Goal: Task Accomplishment & Management: Complete application form

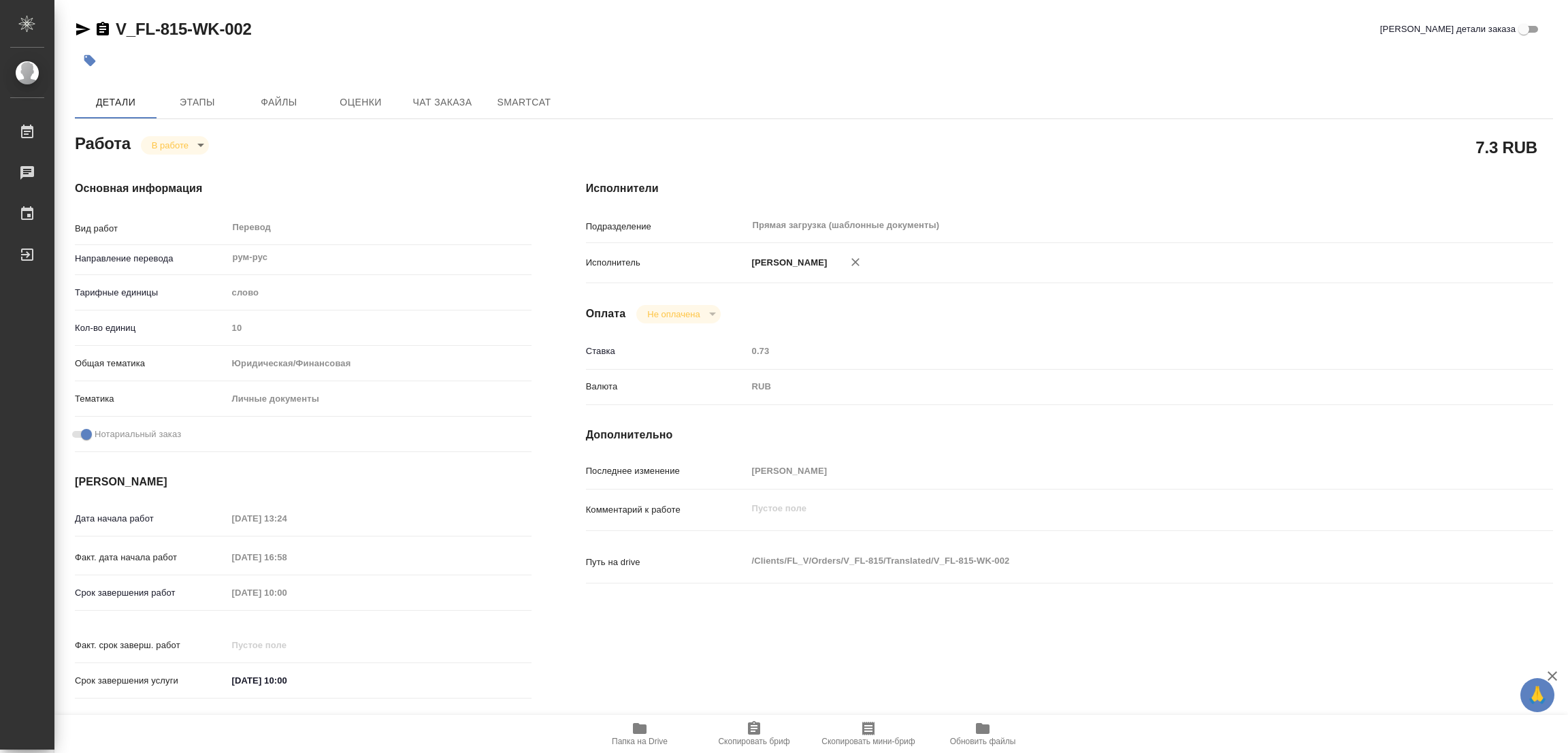
click at [798, 62] on div at bounding box center [567, 61] width 985 height 30
click at [446, 160] on div "Основная информация Вид работ Перевод x ​ Направление перевода рум-рус ​ Тарифн…" at bounding box center [303, 444] width 511 height 582
drag, startPoint x: 444, startPoint y: 51, endPoint x: 312, endPoint y: 69, distance: 133.2
click at [439, 52] on div at bounding box center [567, 61] width 985 height 30
click at [322, 19] on div "V_FL-815-WK-002 Кратко детали заказа" at bounding box center [814, 29] width 1478 height 22
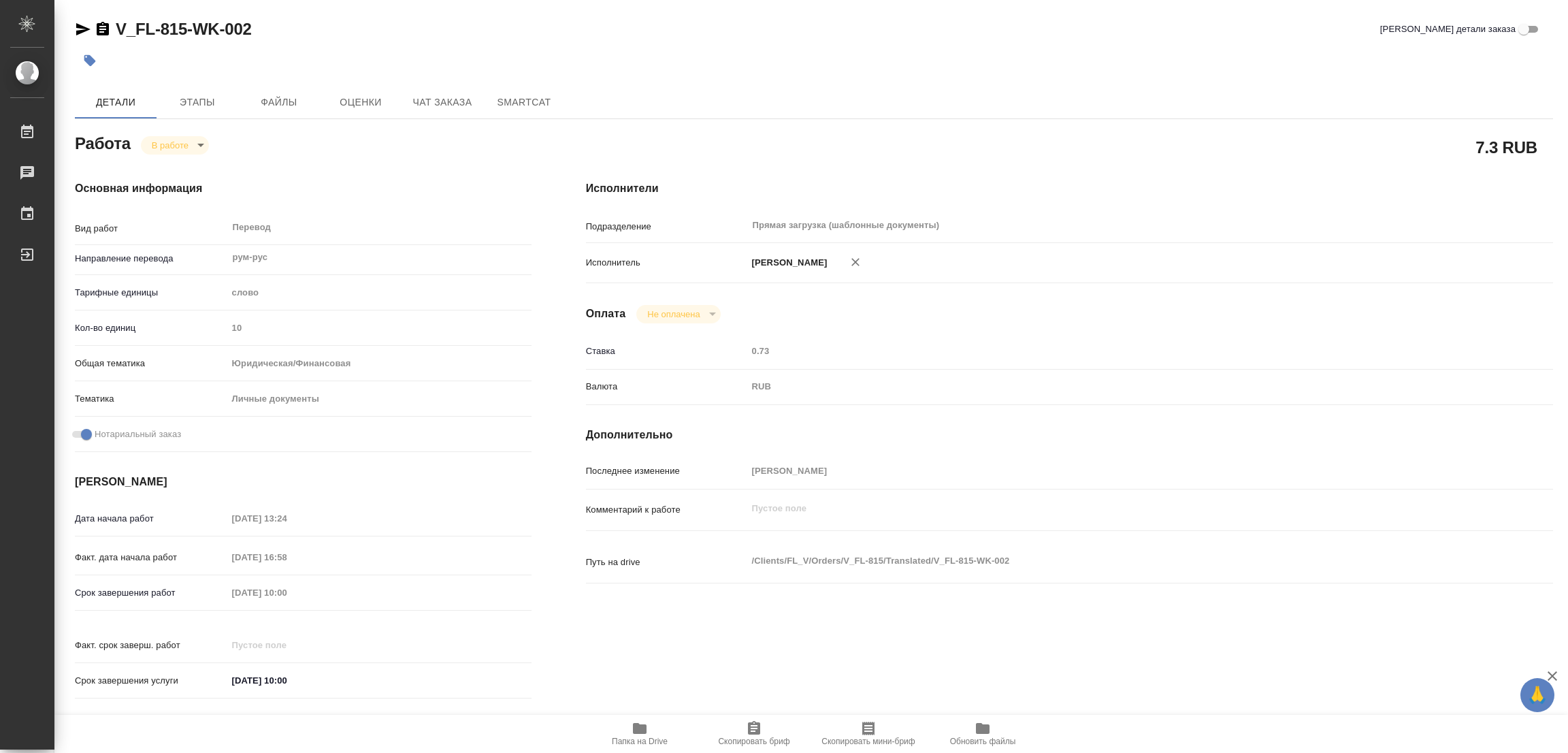
click at [674, 32] on div "V_FL-815-WK-002 Кратко детали заказа" at bounding box center [814, 29] width 1478 height 22
click at [185, 98] on span "Этапы" at bounding box center [198, 103] width 66 height 17
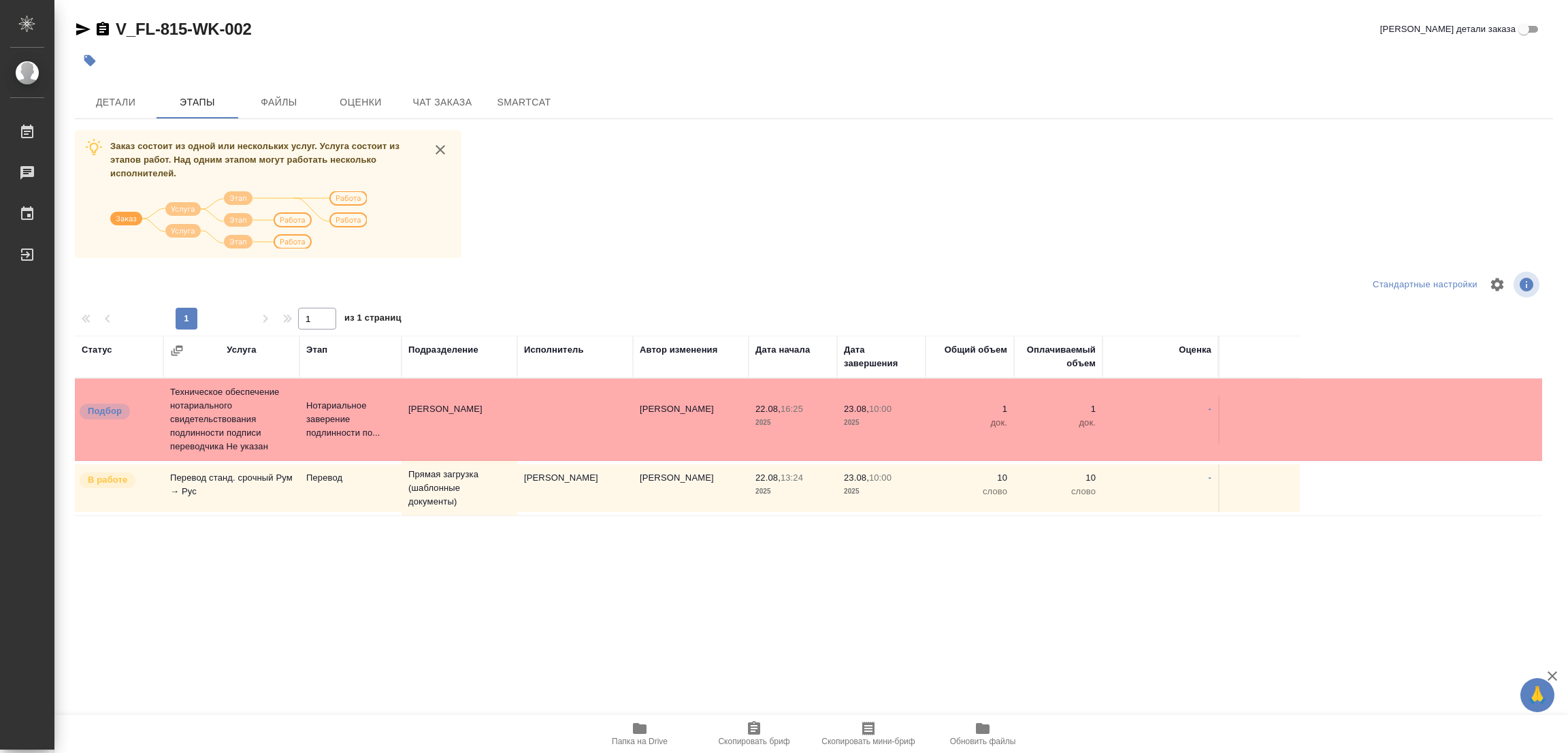
drag, startPoint x: 730, startPoint y: 155, endPoint x: 550, endPoint y: 475, distance: 367.2
click at [730, 156] on div "Заказ состоит из одной или нескольких услуг. Услуга состоит из этапов работ. На…" at bounding box center [814, 385] width 1478 height 512
click at [110, 94] on span "Детали" at bounding box center [116, 103] width 66 height 17
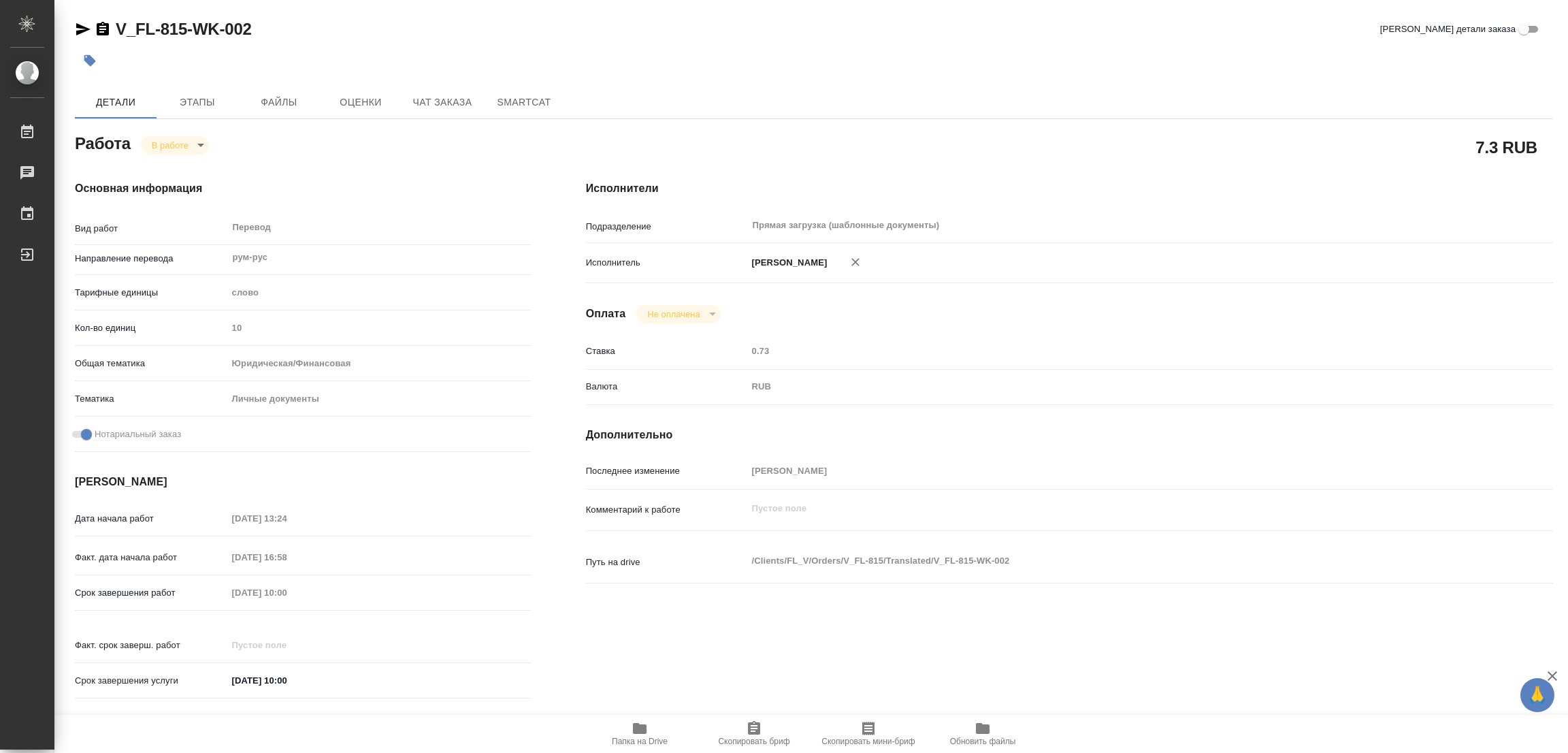
type textarea "x"
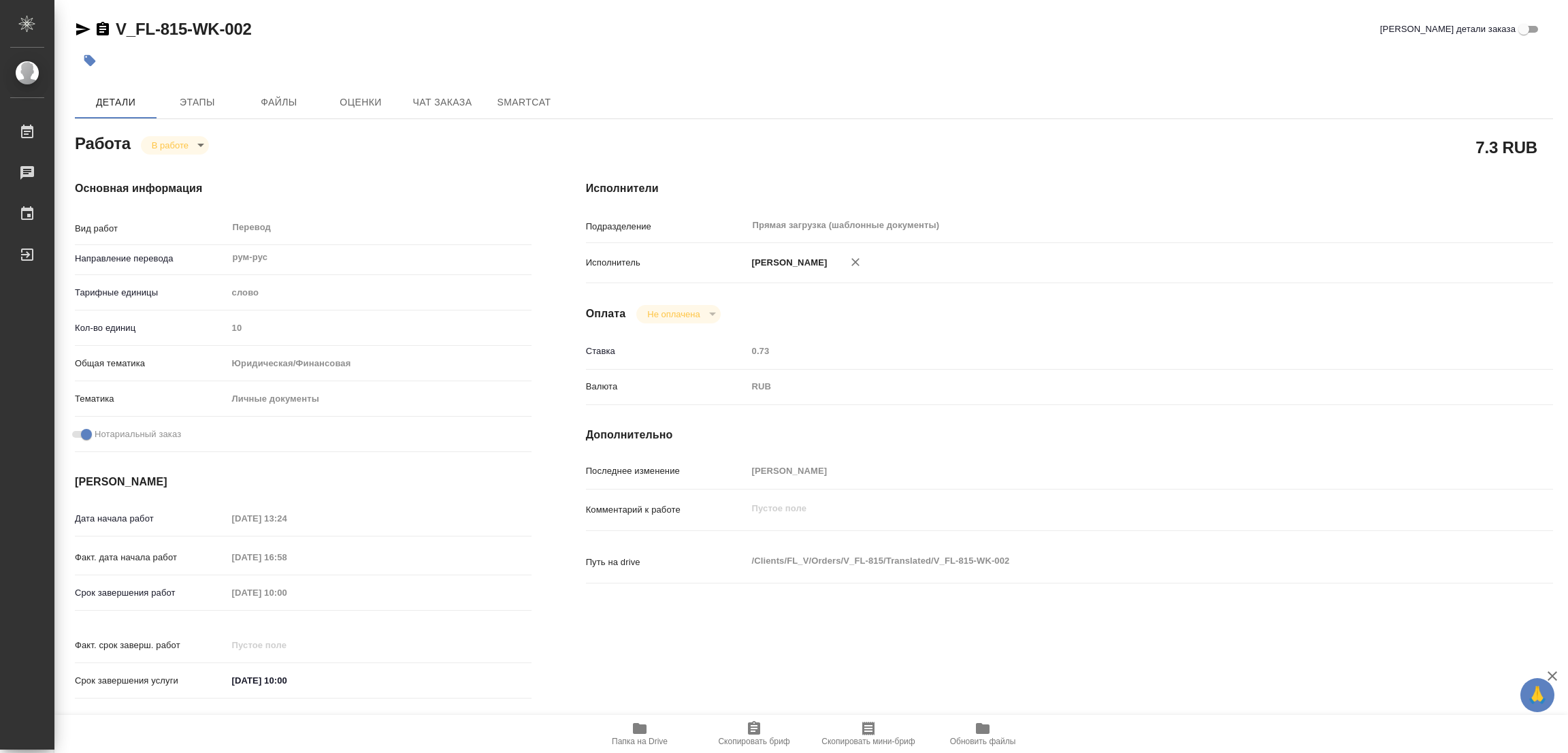
type textarea "x"
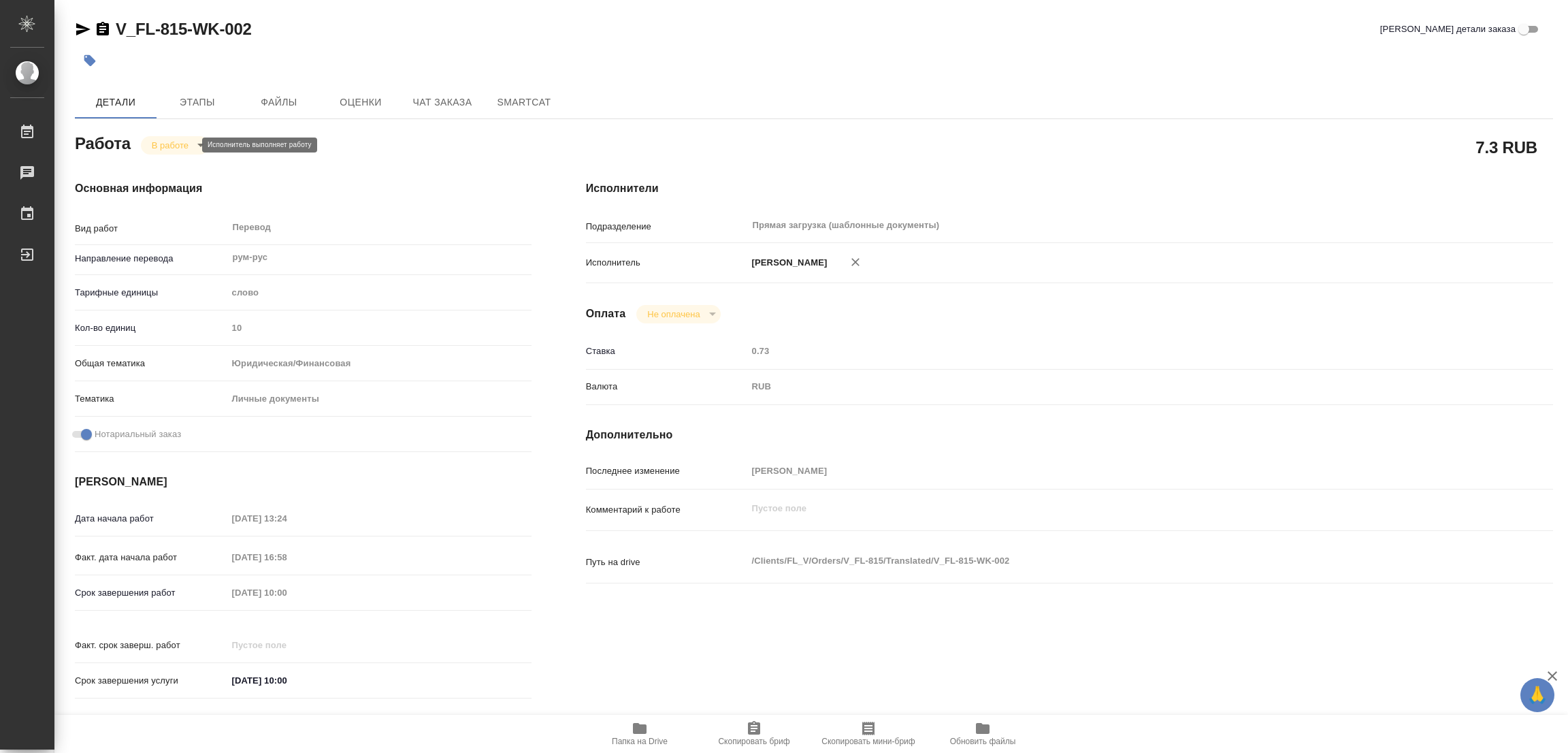
click at [165, 137] on body "🙏 .cls-1 fill:#fff; AWATERA Popova Galina Работы 0 Чаты График Выйти V_FL-815-W…" at bounding box center [784, 376] width 1568 height 753
type textarea "x"
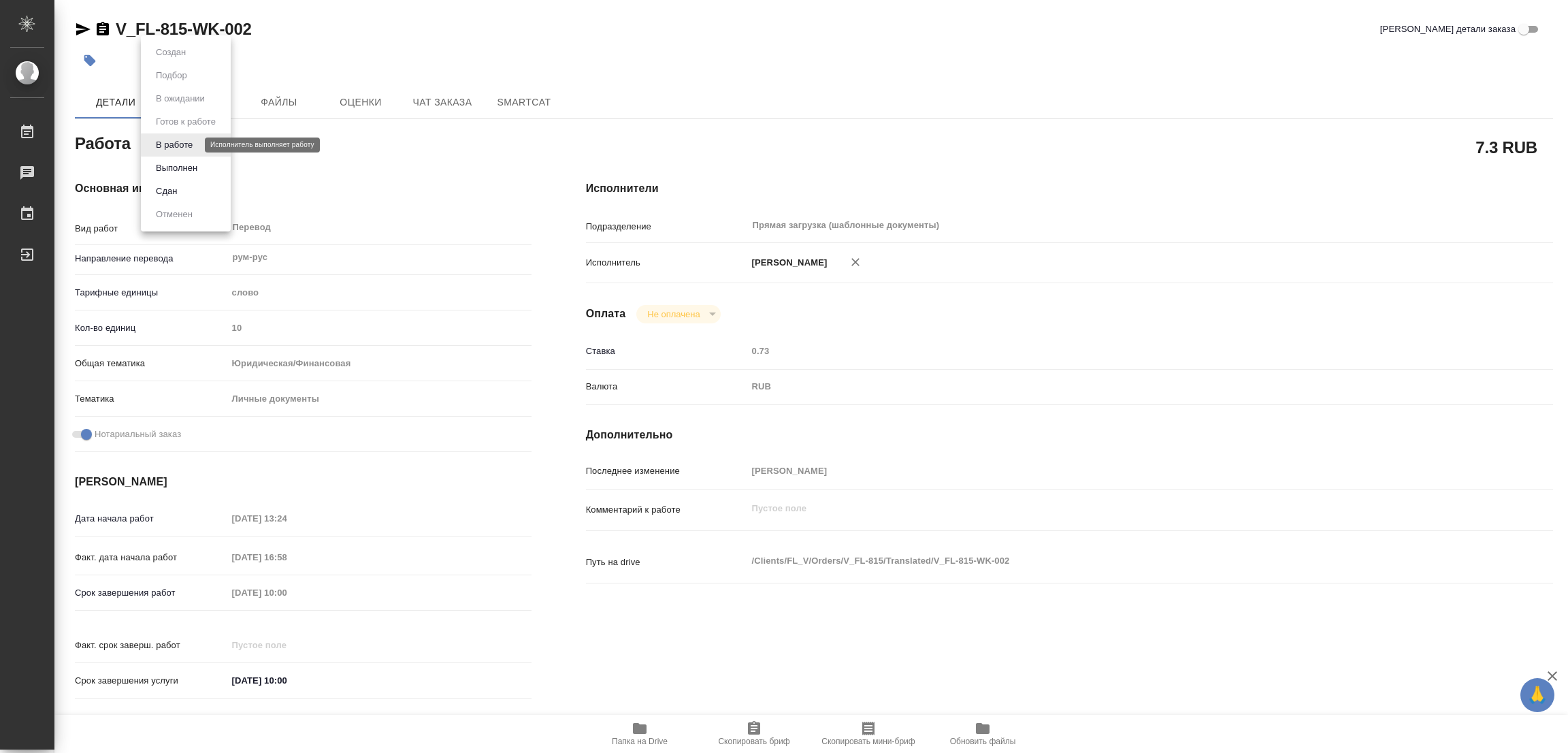
type textarea "x"
click at [170, 165] on button "Выполнен" at bounding box center [177, 168] width 50 height 15
type textarea "x"
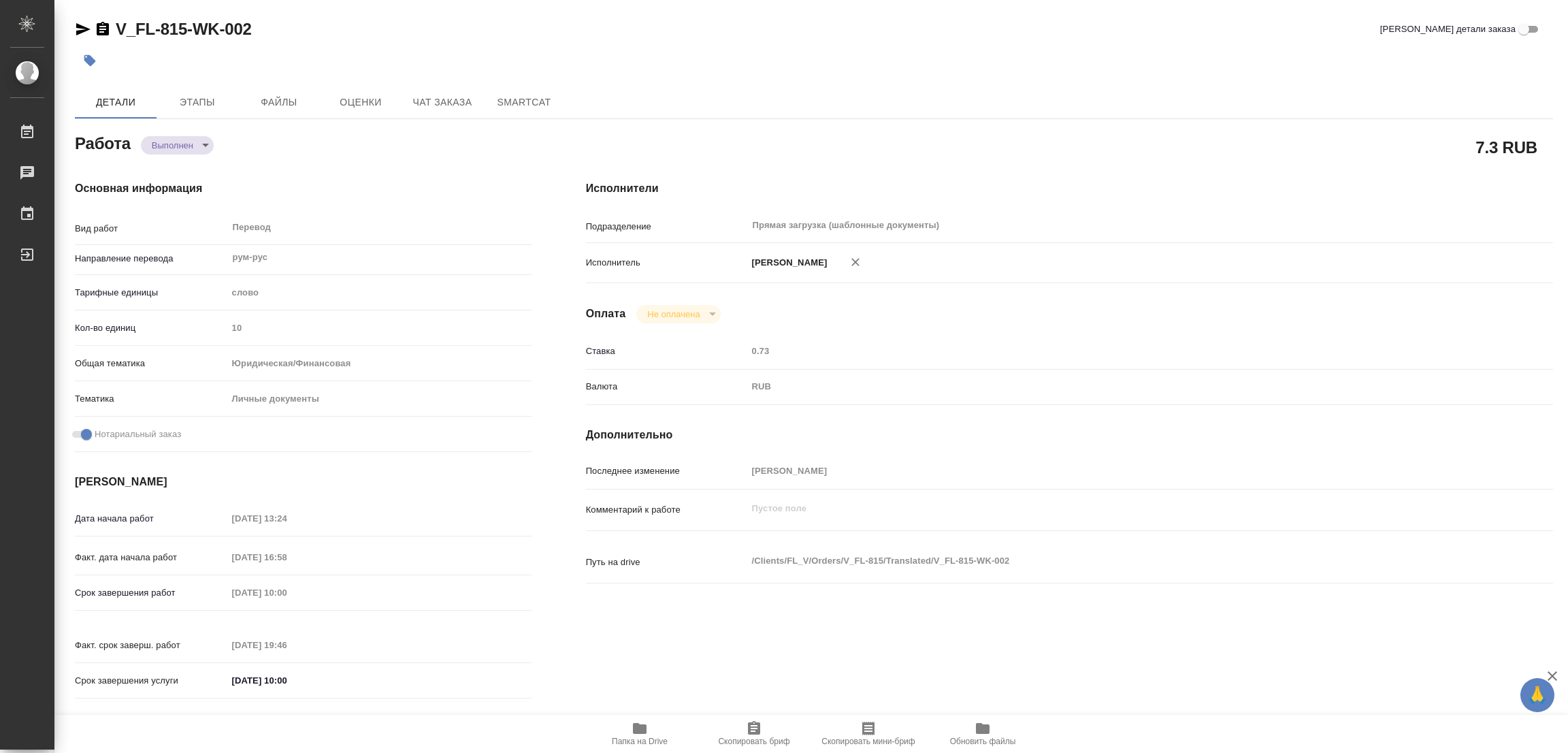
type textarea "x"
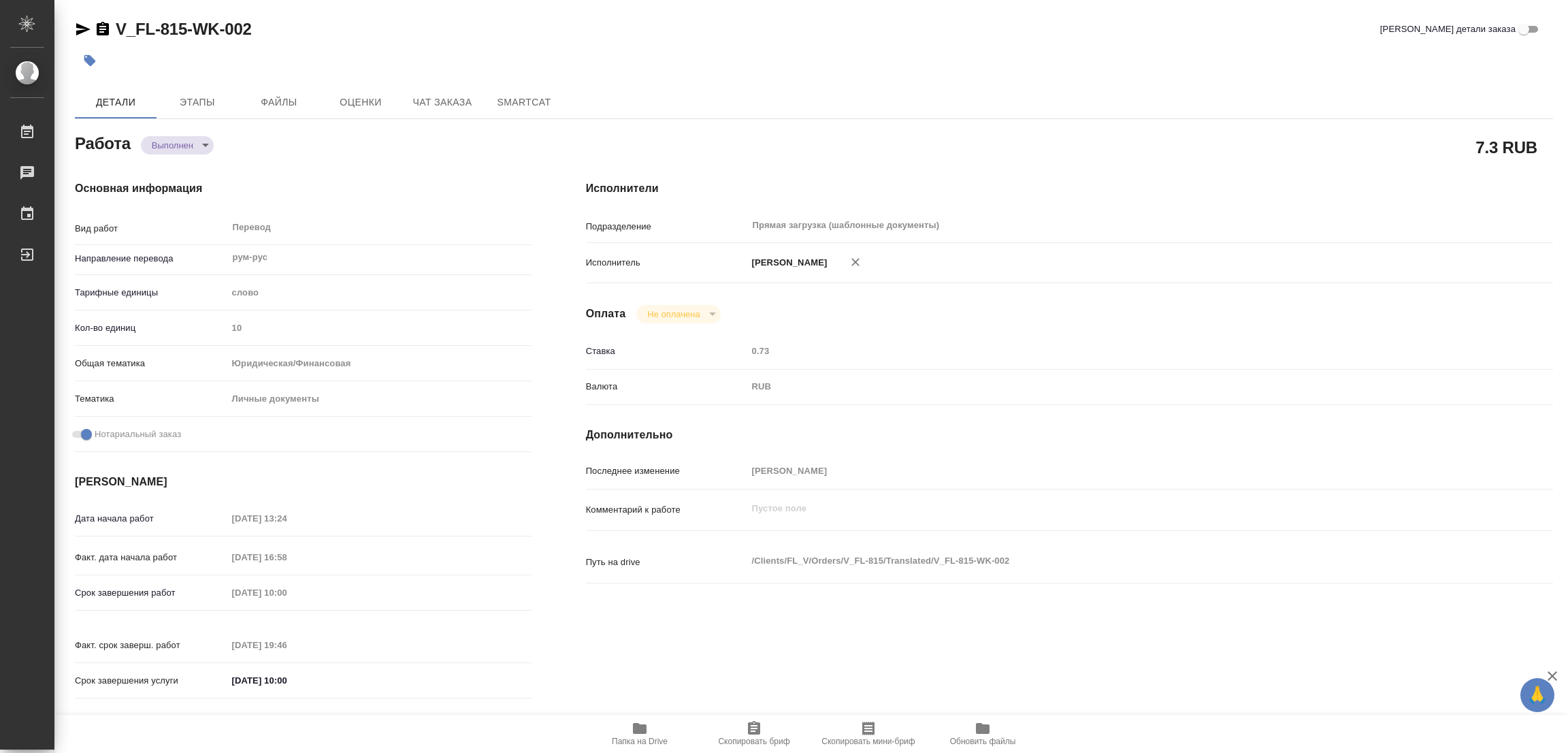
type textarea "x"
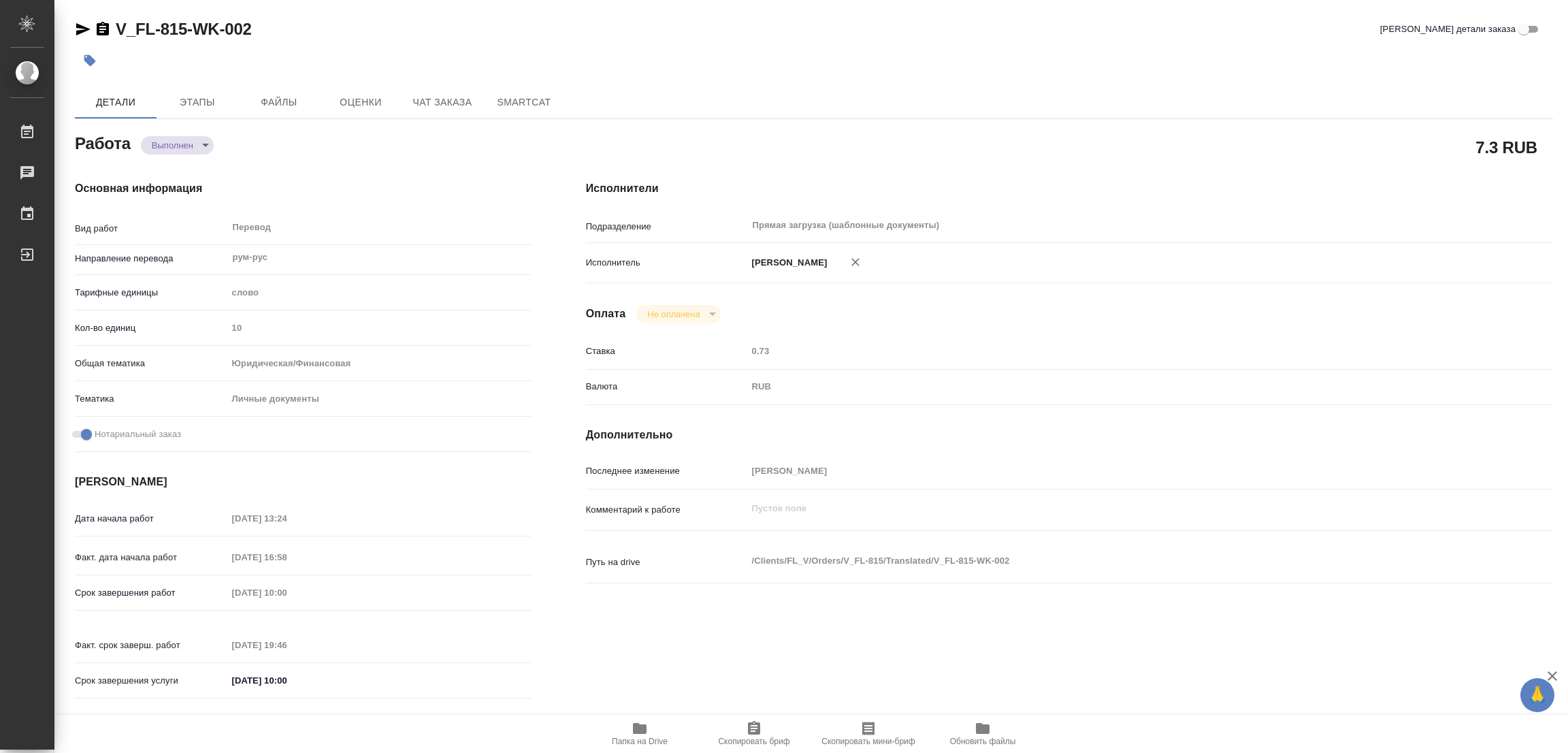
type textarea "x"
click at [91, 59] on icon "button" at bounding box center [90, 61] width 11 height 11
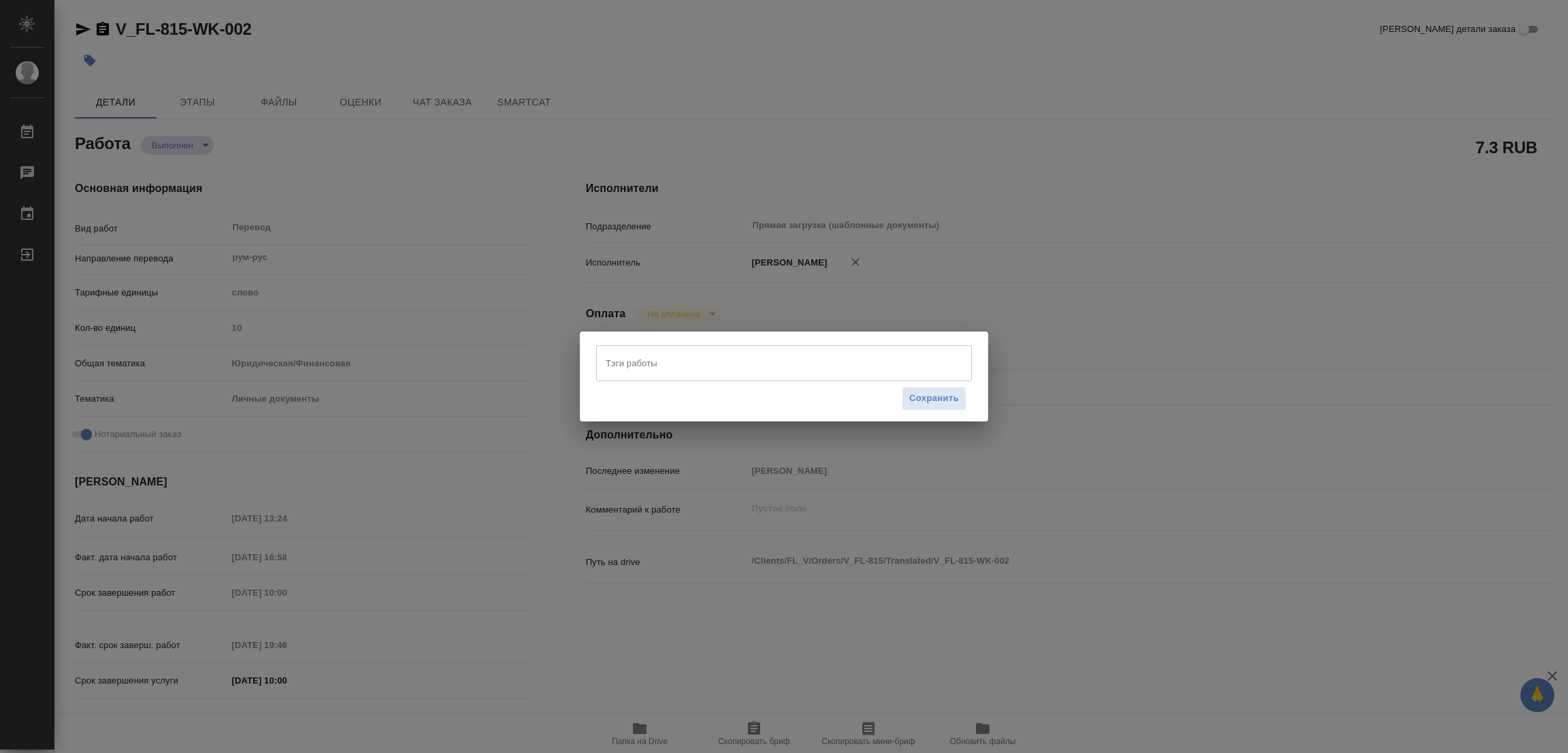
click at [623, 359] on input "Тэги работы" at bounding box center [770, 363] width 337 height 23
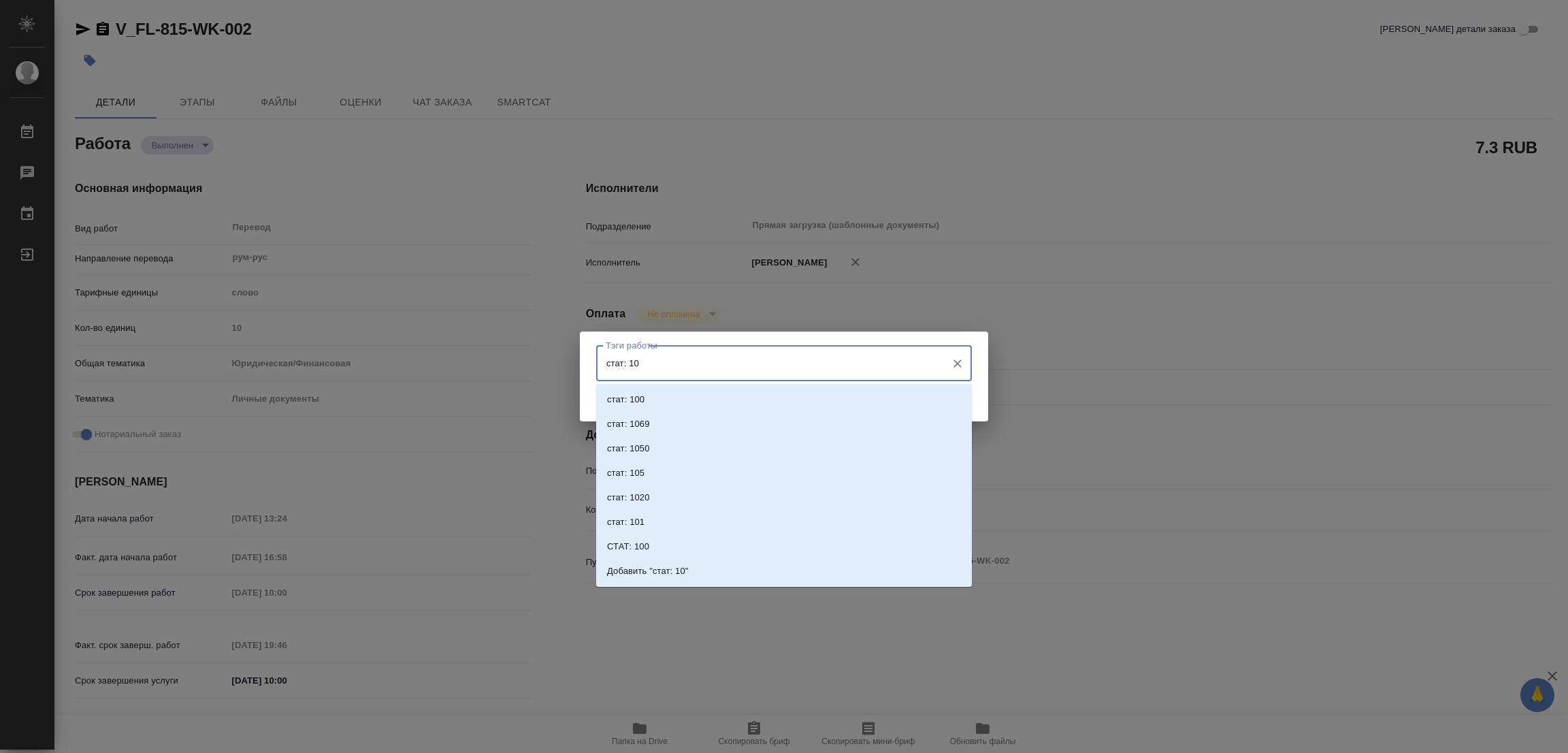
type input "стат: 100"
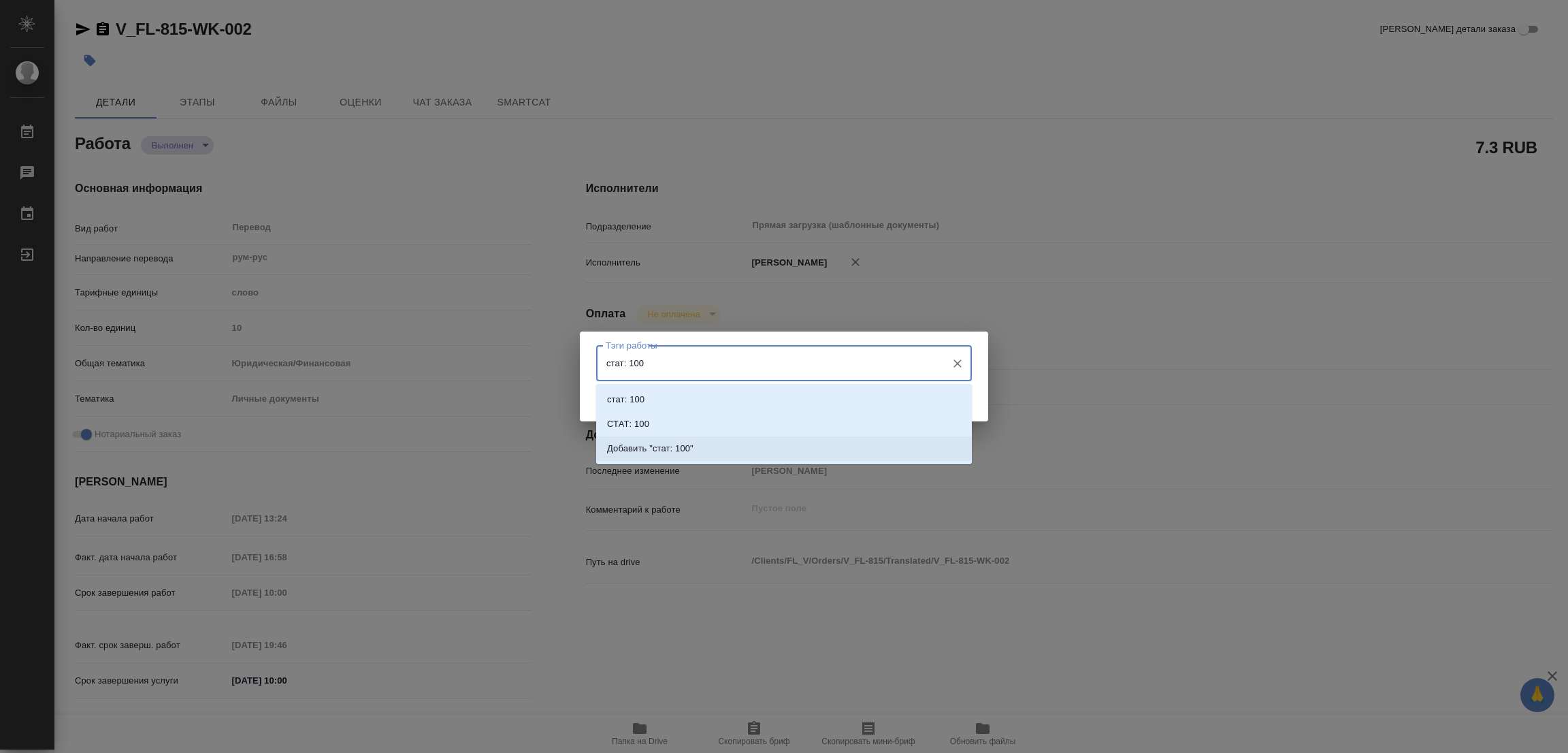
click at [667, 445] on p "Добавить "стат: 100"" at bounding box center [650, 448] width 86 height 14
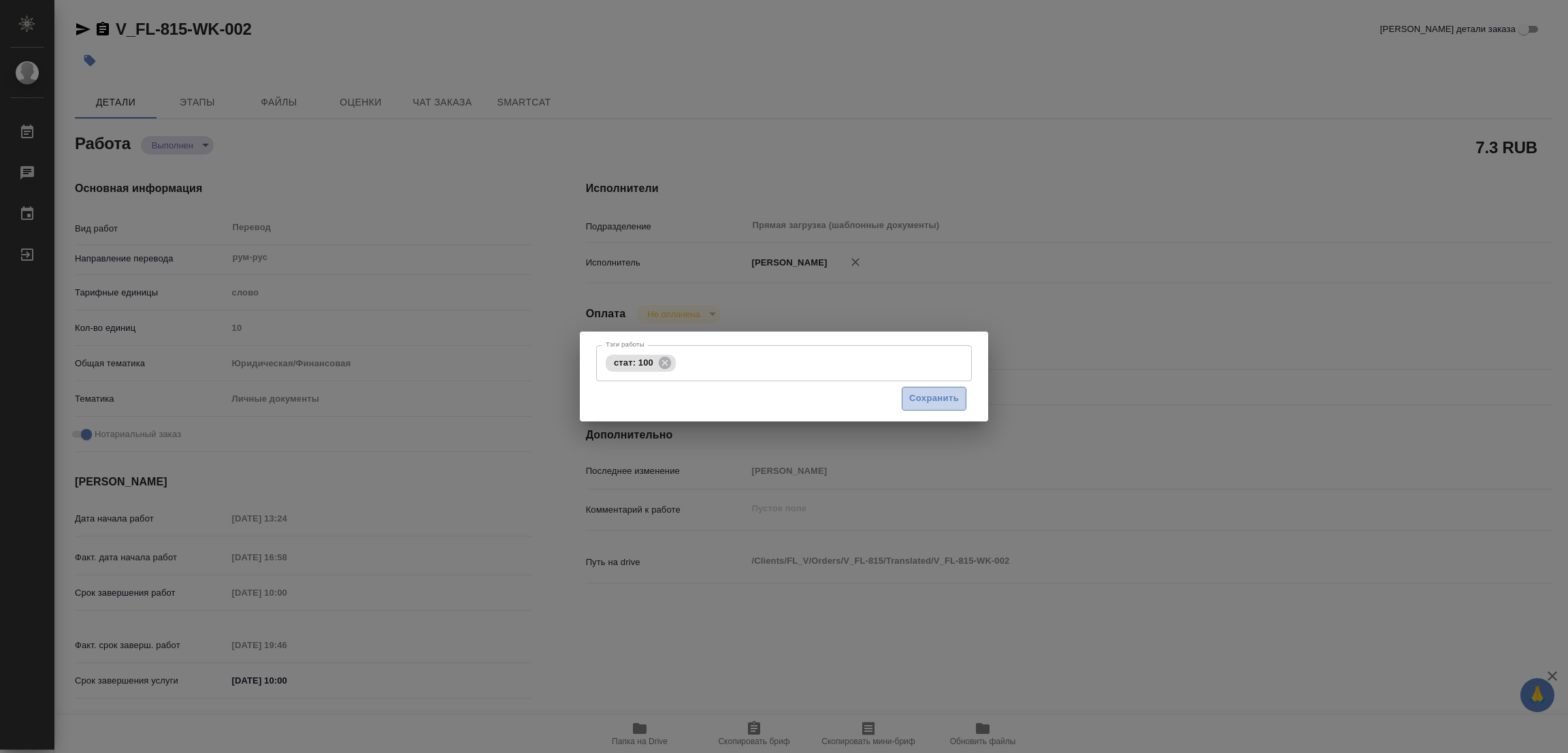
click at [940, 396] on span "Сохранить" at bounding box center [935, 399] width 50 height 16
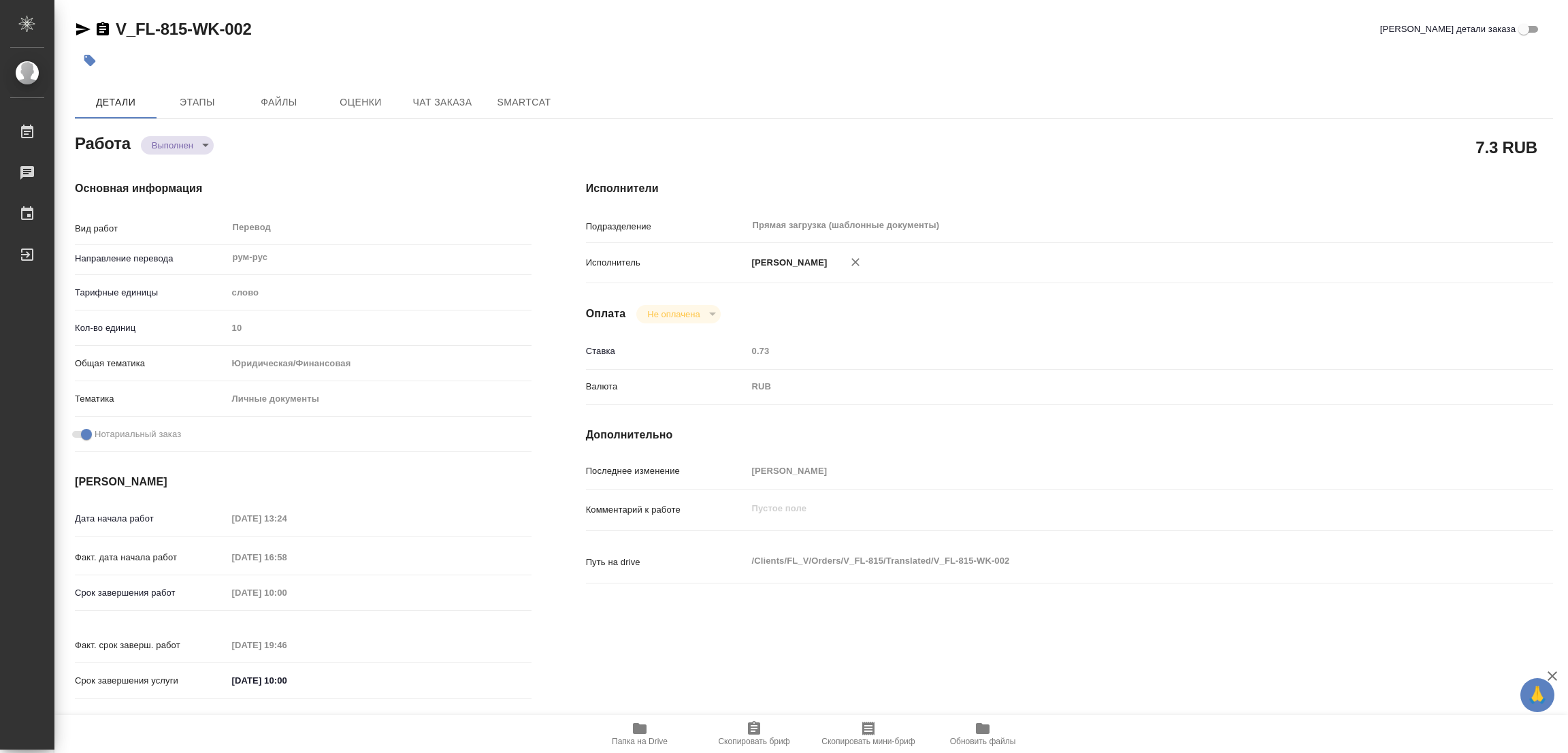
type input "completed"
type textarea "Перевод"
type textarea "x"
type input "рум-рус"
type input "5a8b1489cc6b4906c91bfd90"
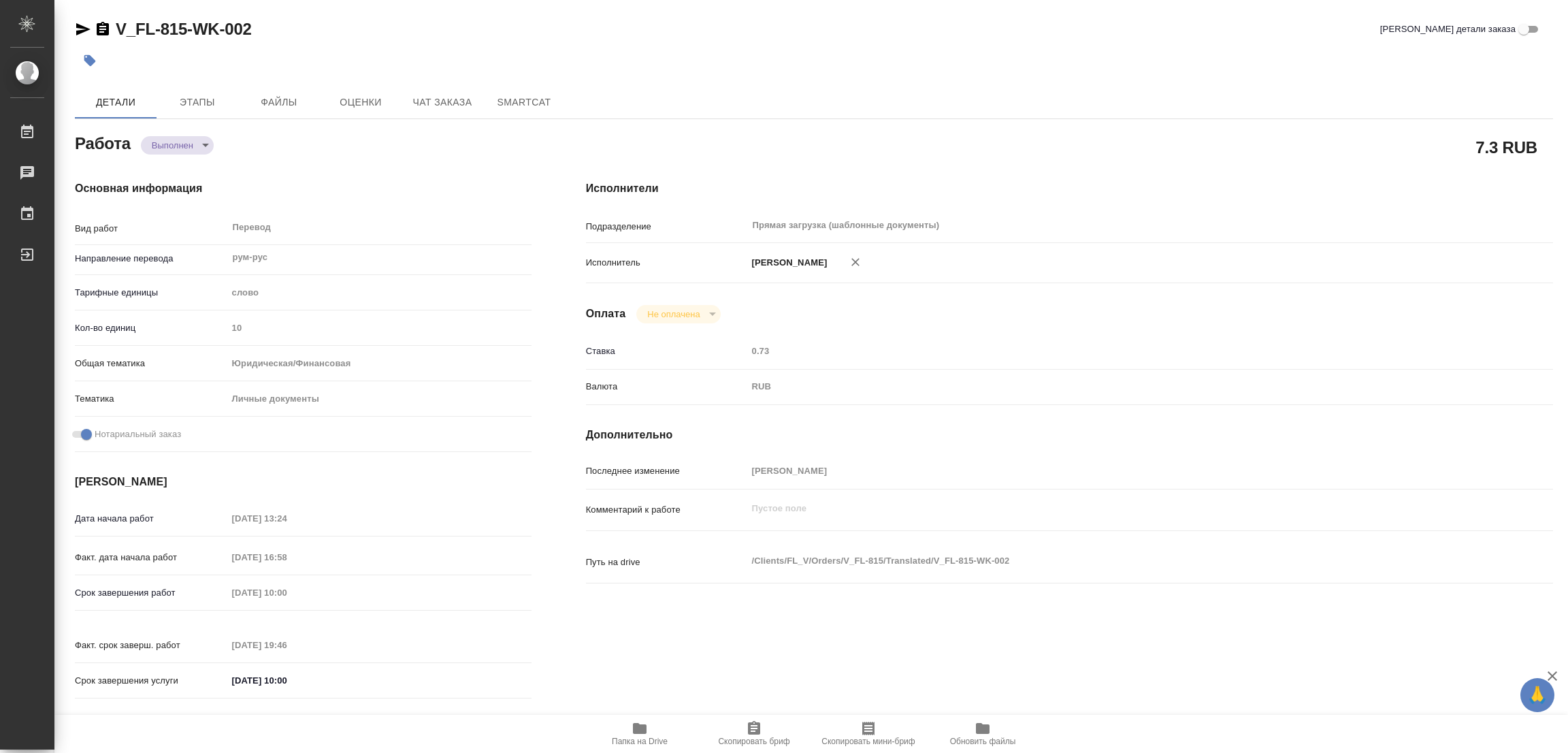
type input "10"
type input "yr-fn"
type input "5a8b8b956a9677013d343cfe"
checkbox input "true"
type input "22.08.2025 13:24"
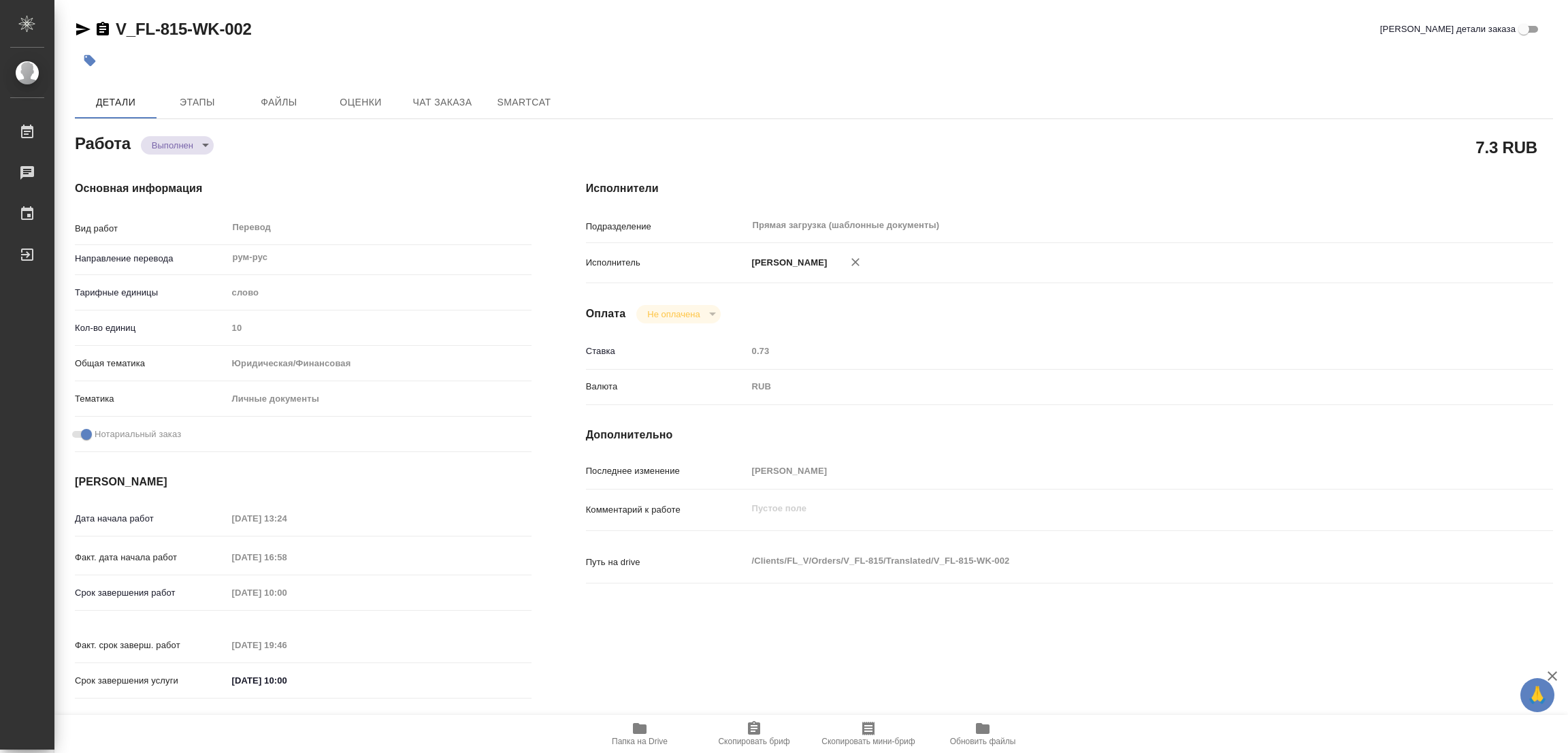
type input "22.08.2025 16:58"
type input "23.08.2025 10:00"
type input "22.08.2025 19:46"
type input "23.08.2025 10:00"
type input "Прямая загрузка (шаблонные документы)"
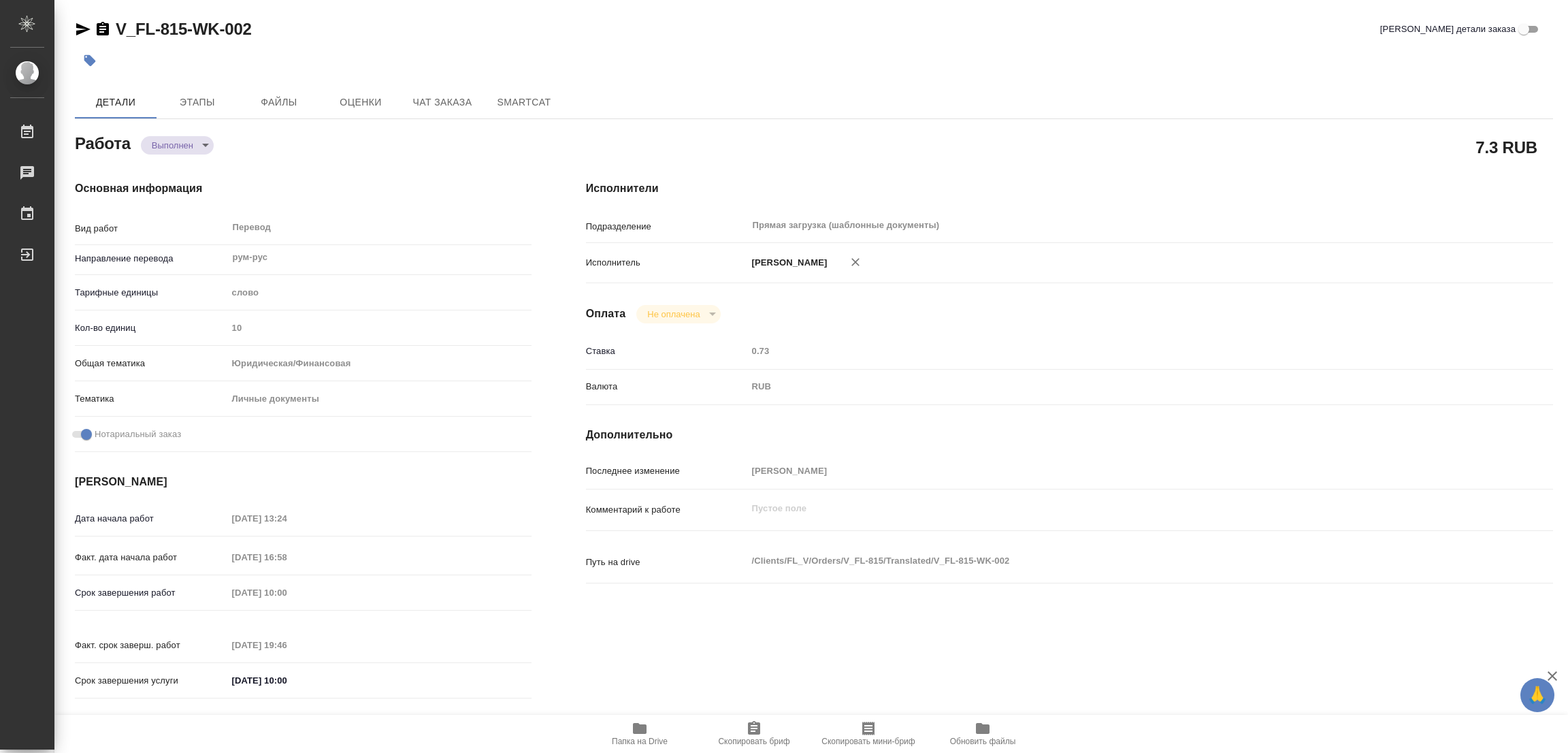
type input "notPayed"
type input "0.73"
type input "RUB"
type input "[PERSON_NAME]"
type textarea "x"
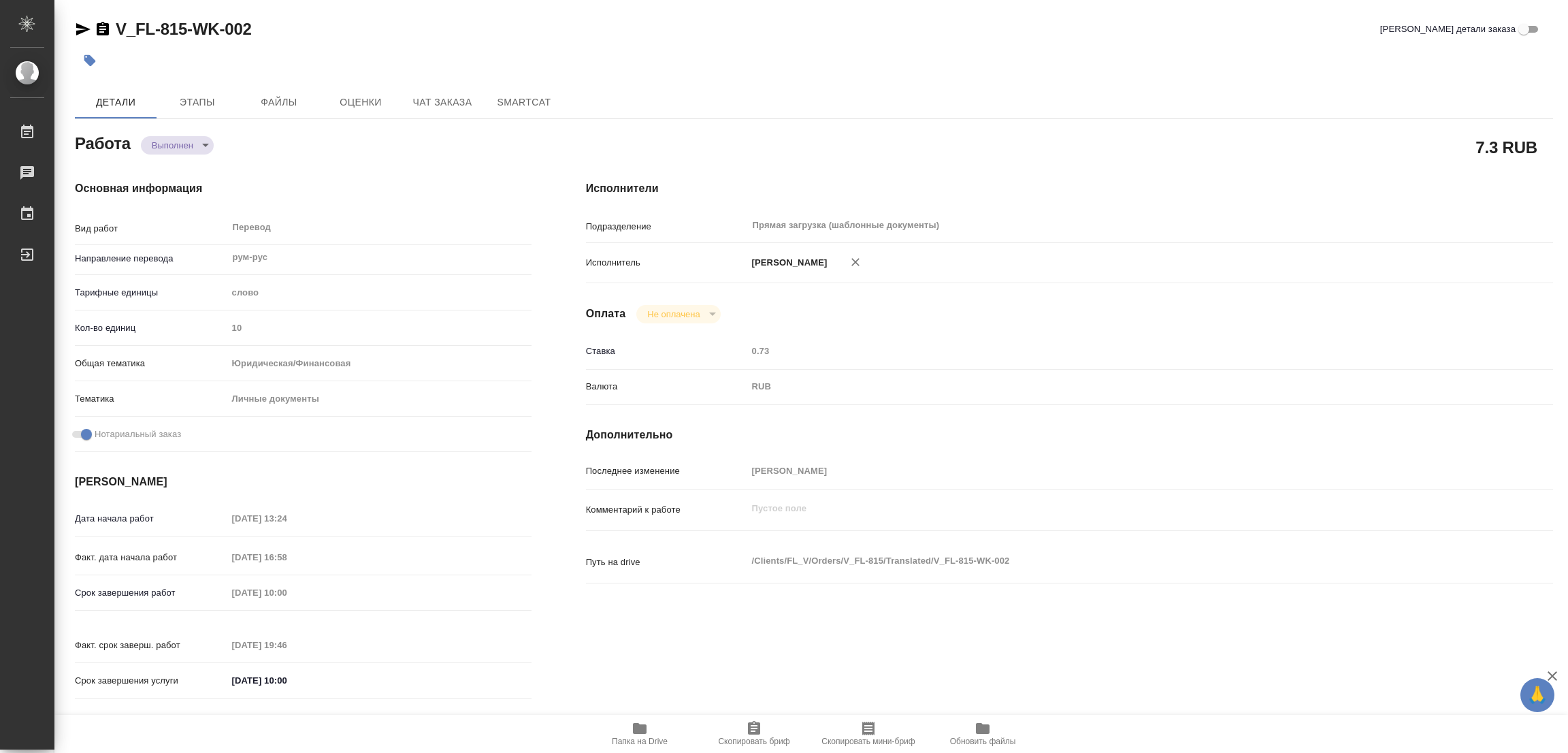
type textarea "/Clients/FL_V/Orders/V_FL-815/Translated/V_FL-815-WK-002"
type textarea "x"
type input "V_FL-815"
type input "Перевод станд. срочный"
type input "Перевод, Приёмка по качеству, Корректура, Постредактура машинного перевода, Ред…"
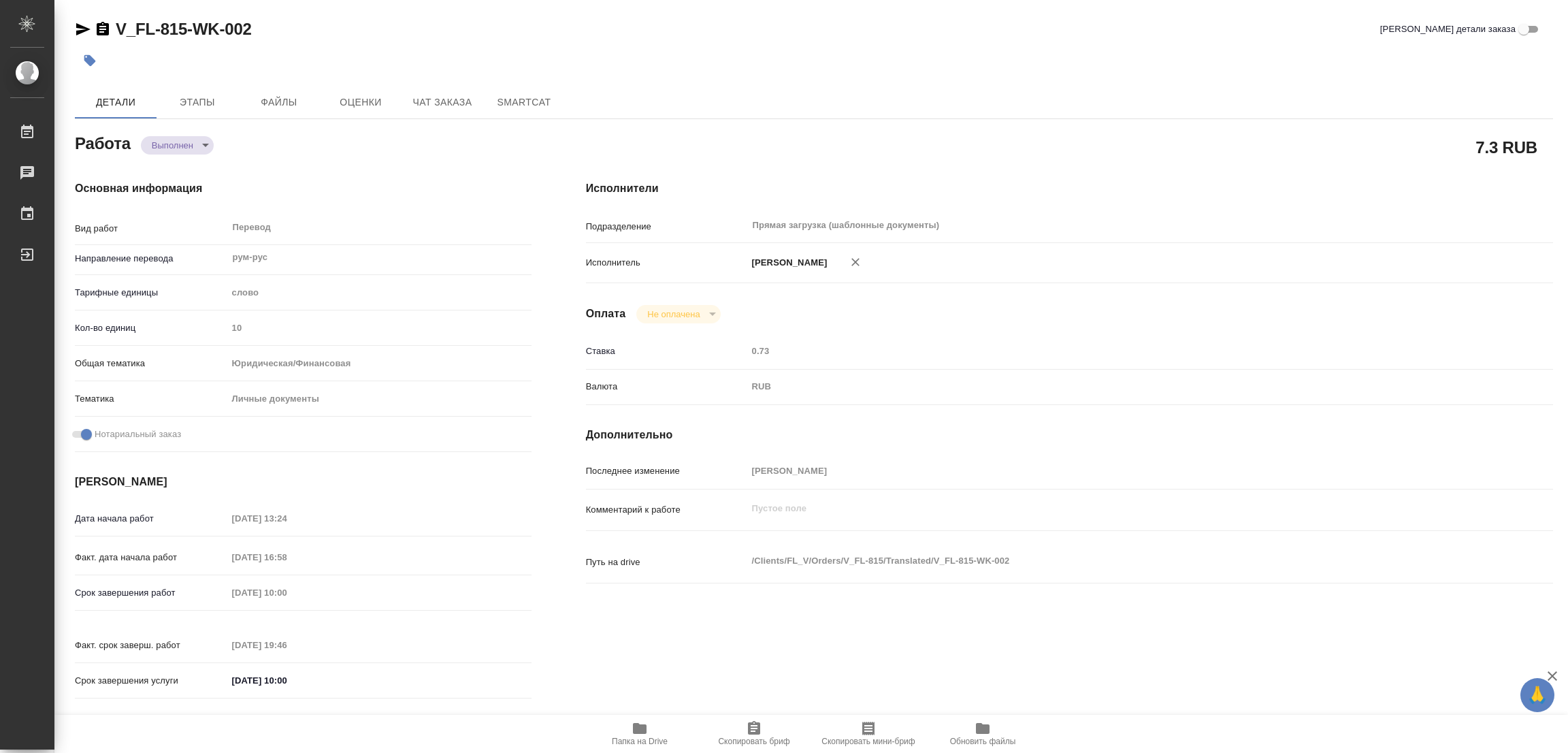
type input "[PERSON_NAME]"
type input "/Clients/FL_V/Orders/V_FL-815"
type textarea "x"
type textarea "НОТ Сдать перевод Диме Голубеву."
type textarea "x"
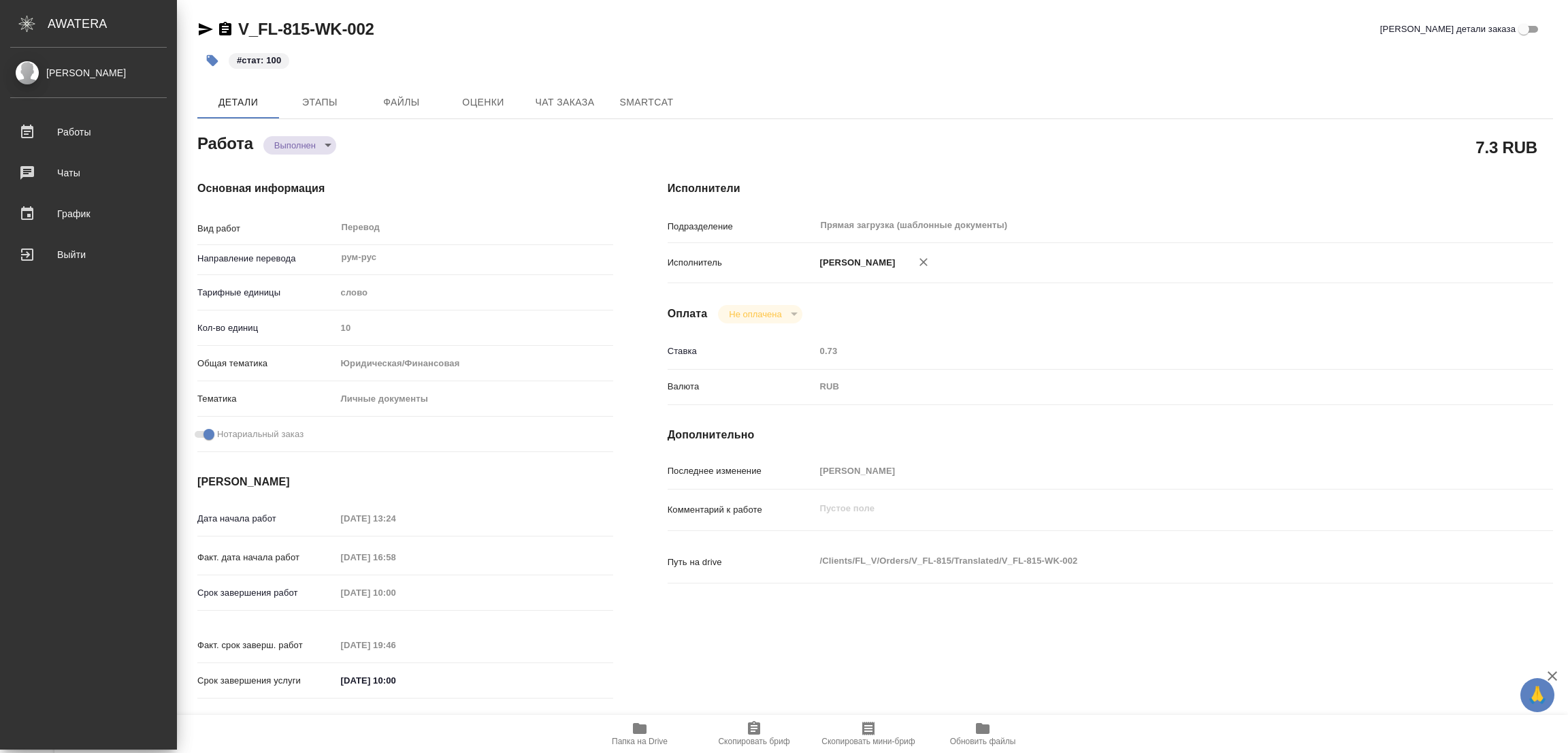
type textarea "x"
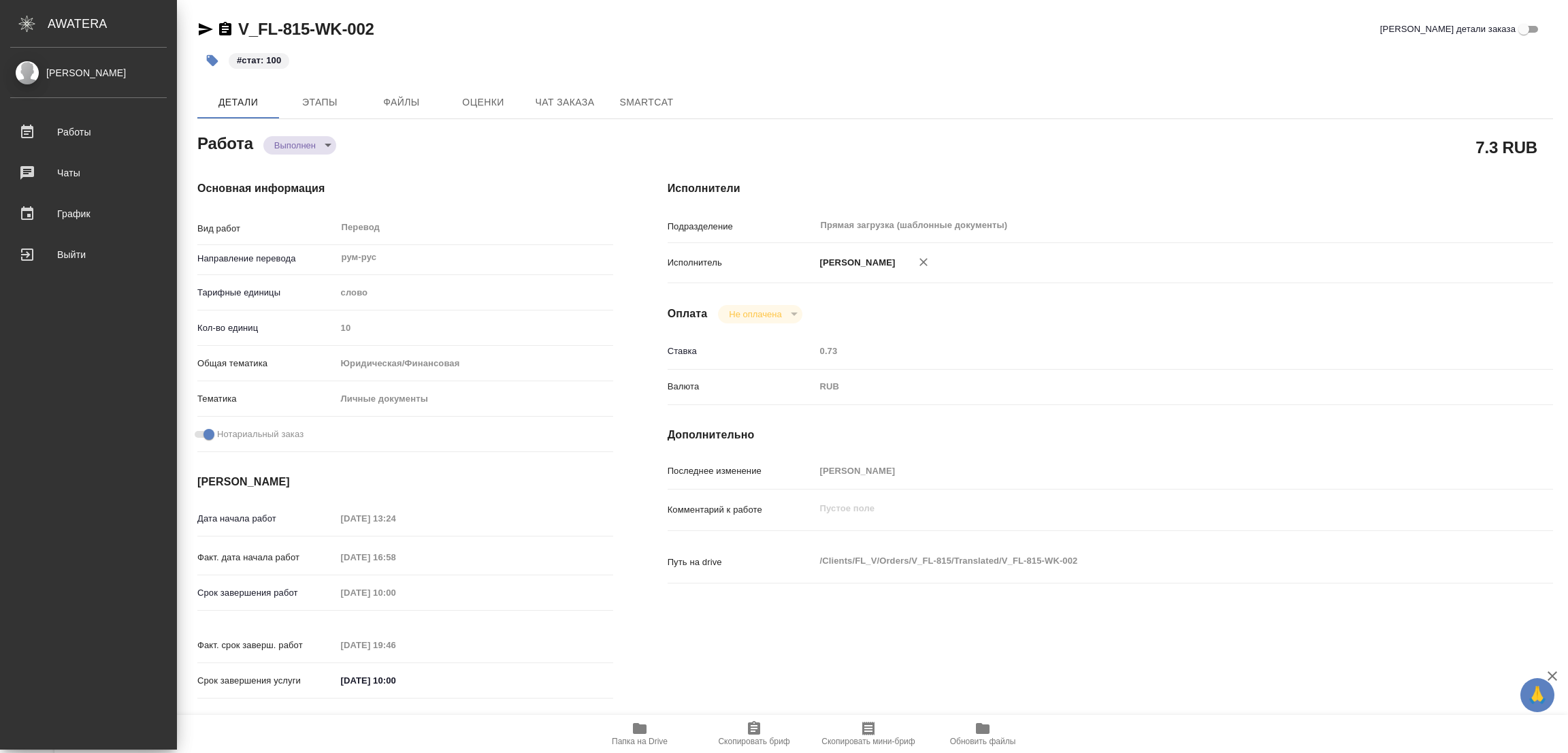
type textarea "x"
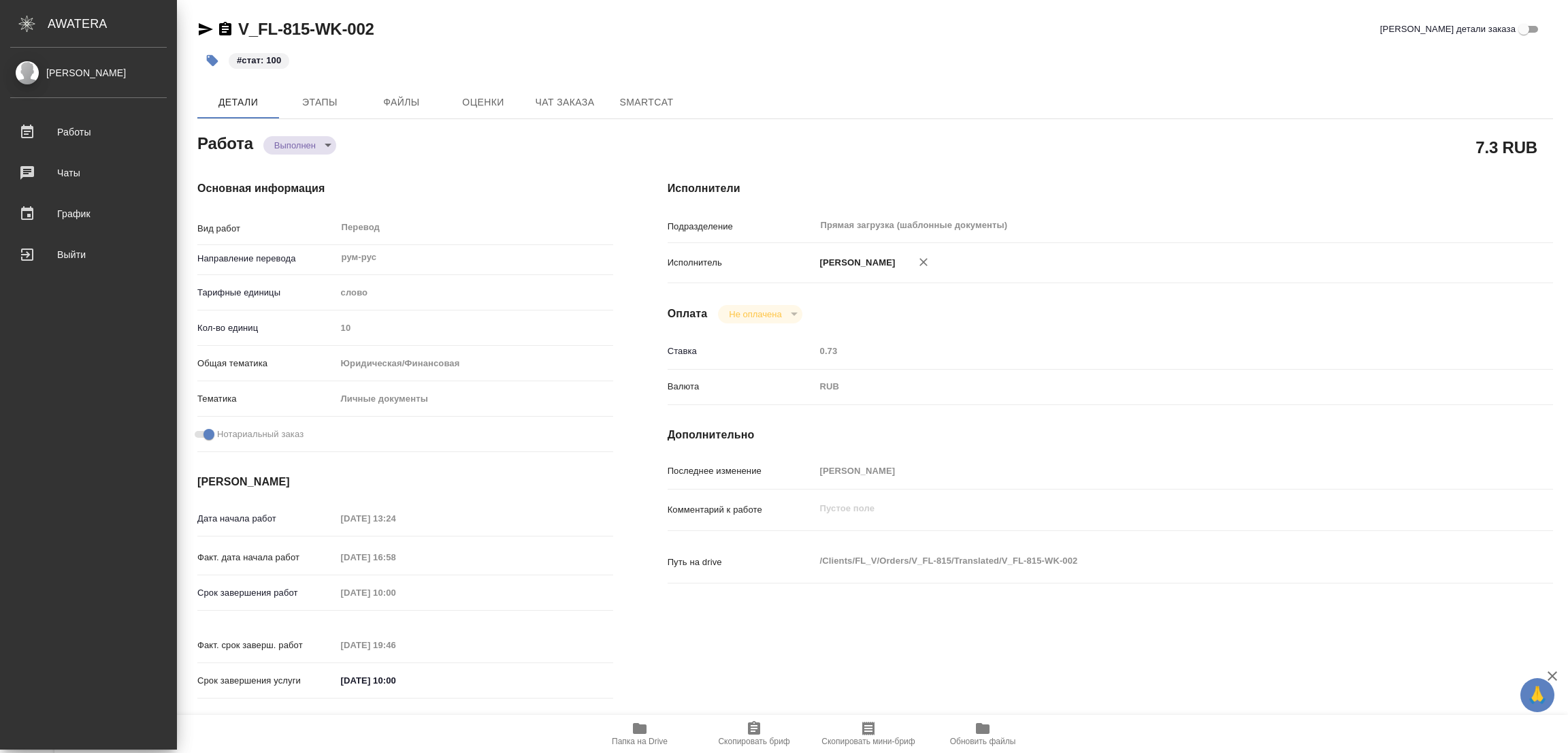
type textarea "x"
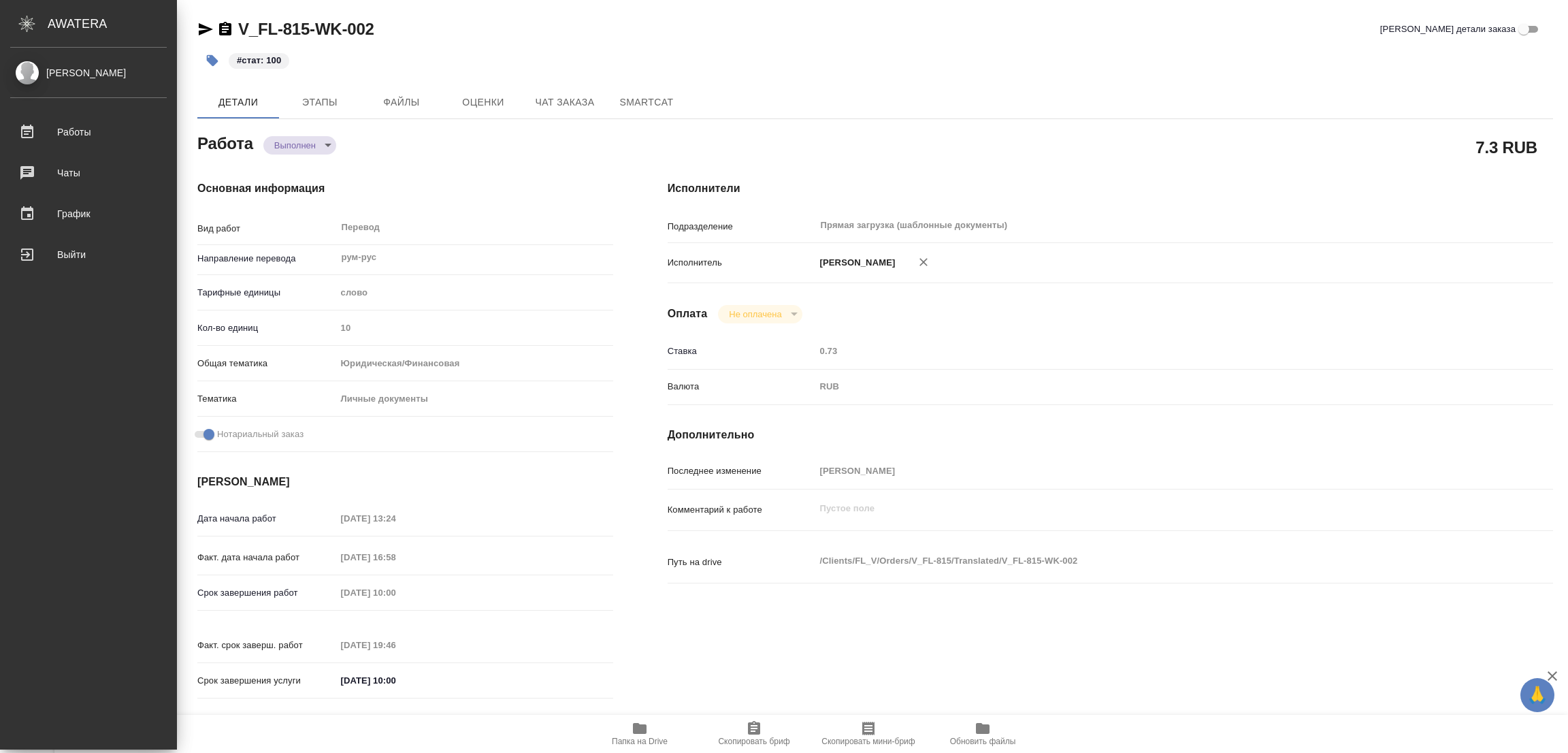
drag, startPoint x: 712, startPoint y: 43, endPoint x: 618, endPoint y: 7, distance: 100.7
click at [691, 36] on div "V_FL-815-WK-002 Кратко детали заказа" at bounding box center [875, 32] width 1355 height 27
